Goal: Transaction & Acquisition: Purchase product/service

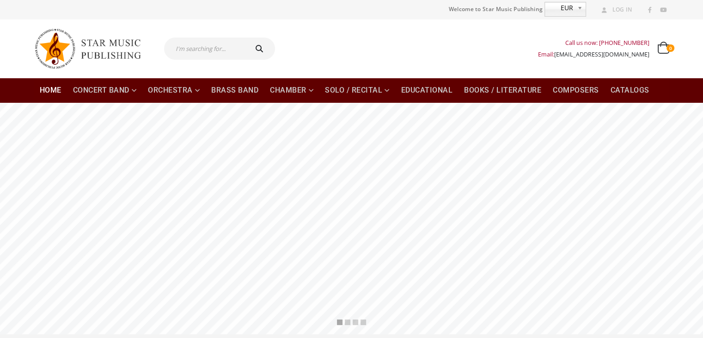
click at [216, 45] on input "text" at bounding box center [205, 48] width 82 height 22
type input "siciliana"
click at [246, 37] on button "submit" at bounding box center [261, 48] width 30 height 22
type input "siciliana"
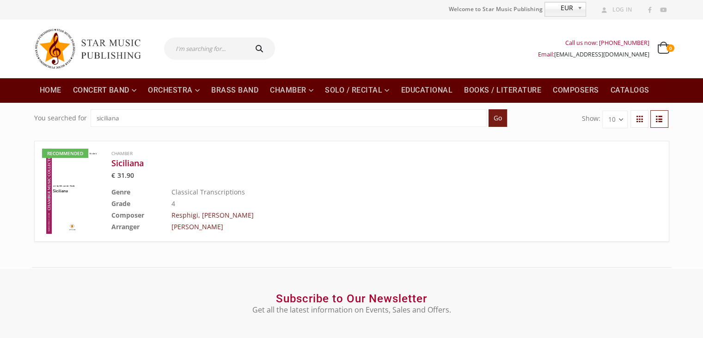
click at [519, 60] on div "Call us now: +49-156-7875-3775 Email: info@starmusicpublishing.com 0 0 items 0 …" at bounding box center [475, 48] width 387 height 37
click at [176, 51] on input "text" at bounding box center [205, 48] width 82 height 22
type input "suite no. 1"
click at [246, 37] on button "submit" at bounding box center [261, 48] width 30 height 22
type input "suite no. 1"
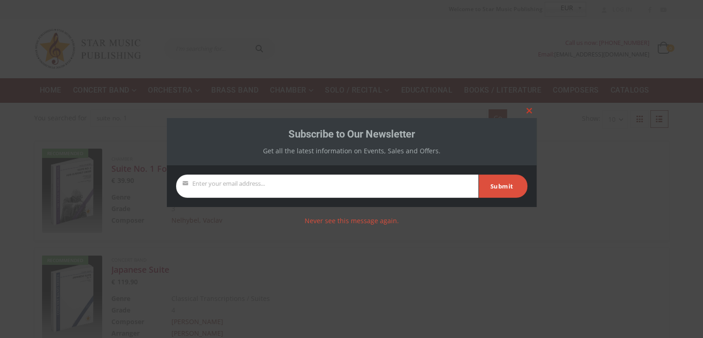
click at [529, 112] on span at bounding box center [529, 111] width 15 height 6
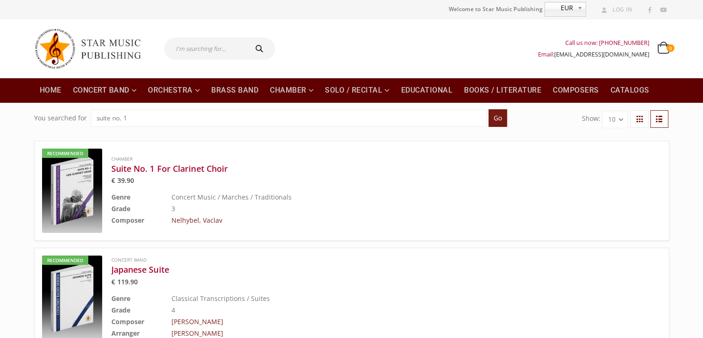
click at [221, 50] on input "text" at bounding box center [205, 48] width 82 height 22
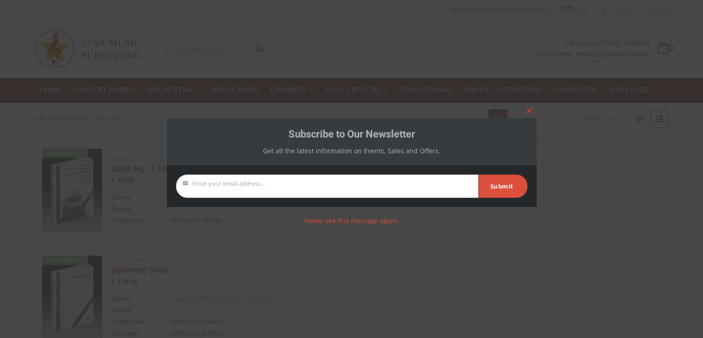
click at [530, 107] on button "Close this module" at bounding box center [529, 110] width 15 height 15
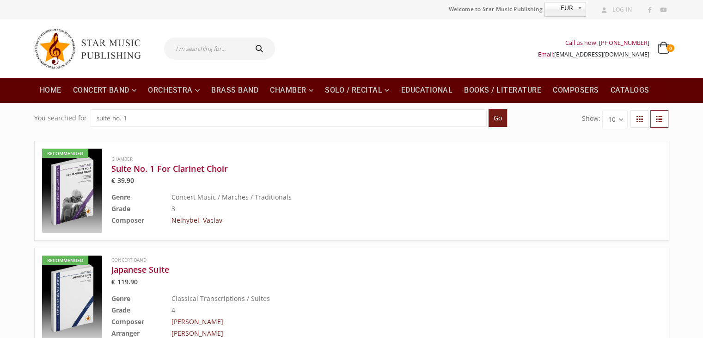
click at [387, 50] on div "Call us now: +49-156-7875-3775 Email: info@starmusicpublishing.com 0 0 items 0 …" at bounding box center [475, 48] width 387 height 37
click at [203, 51] on input "text" at bounding box center [205, 48] width 82 height 22
type input "sinfonia"
click at [246, 37] on button "submit" at bounding box center [261, 48] width 30 height 22
type input "sinfonia"
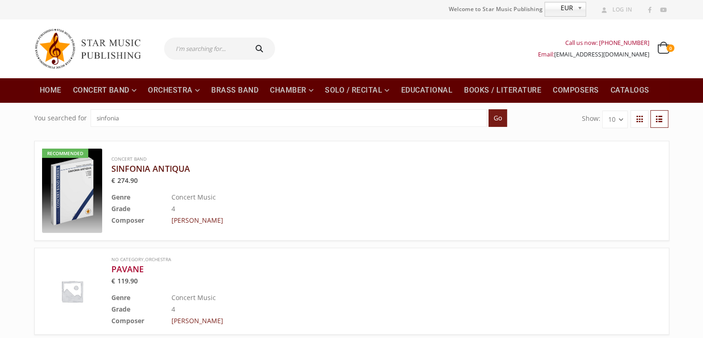
click at [141, 169] on h3 "SINFONIA ANTIQUA" at bounding box center [363, 168] width 504 height 11
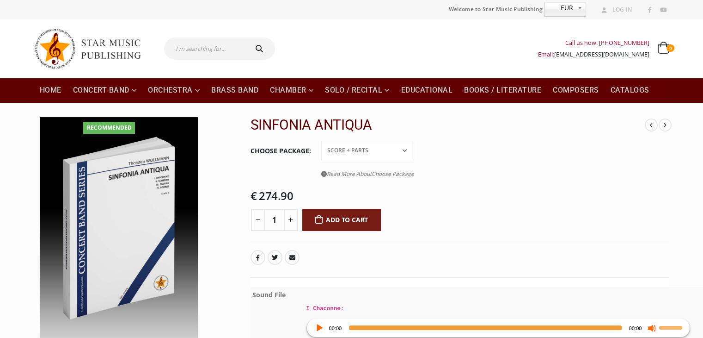
click at [583, 209] on div "- 1 + Add to cart" at bounding box center [460, 221] width 419 height 25
